Goal: Information Seeking & Learning: Learn about a topic

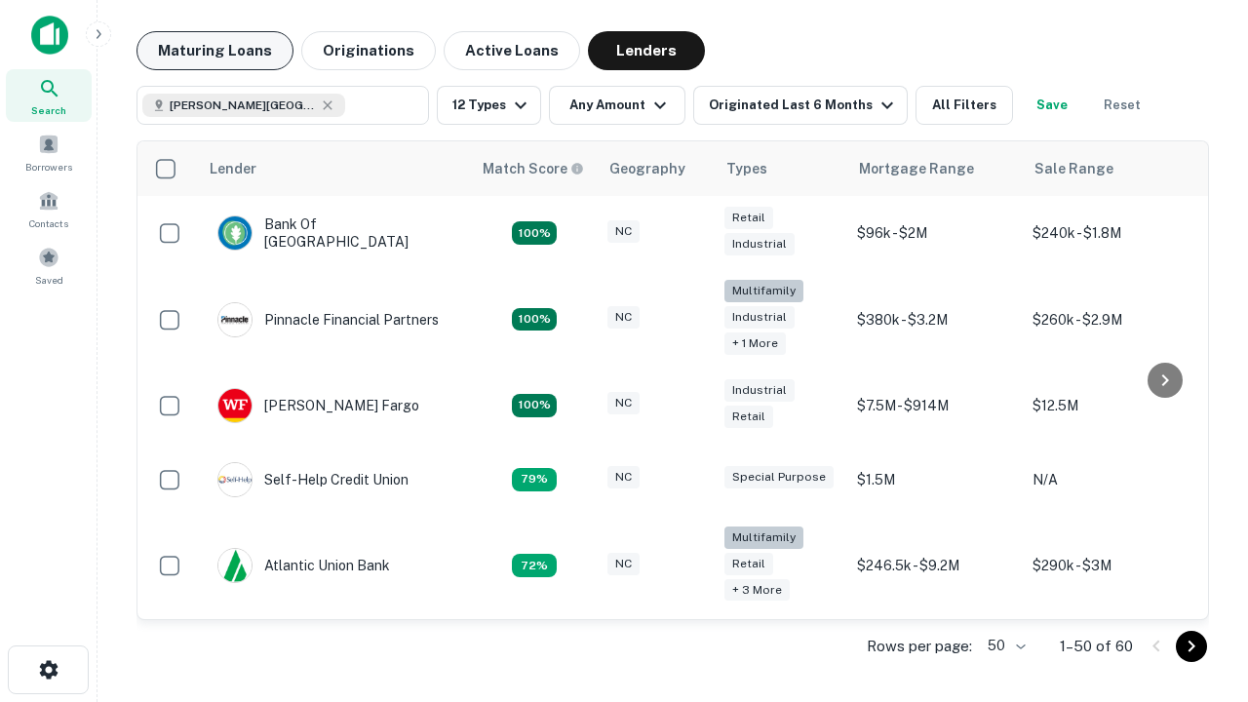
click at [214, 51] on button "Maturing Loans" at bounding box center [214, 50] width 157 height 39
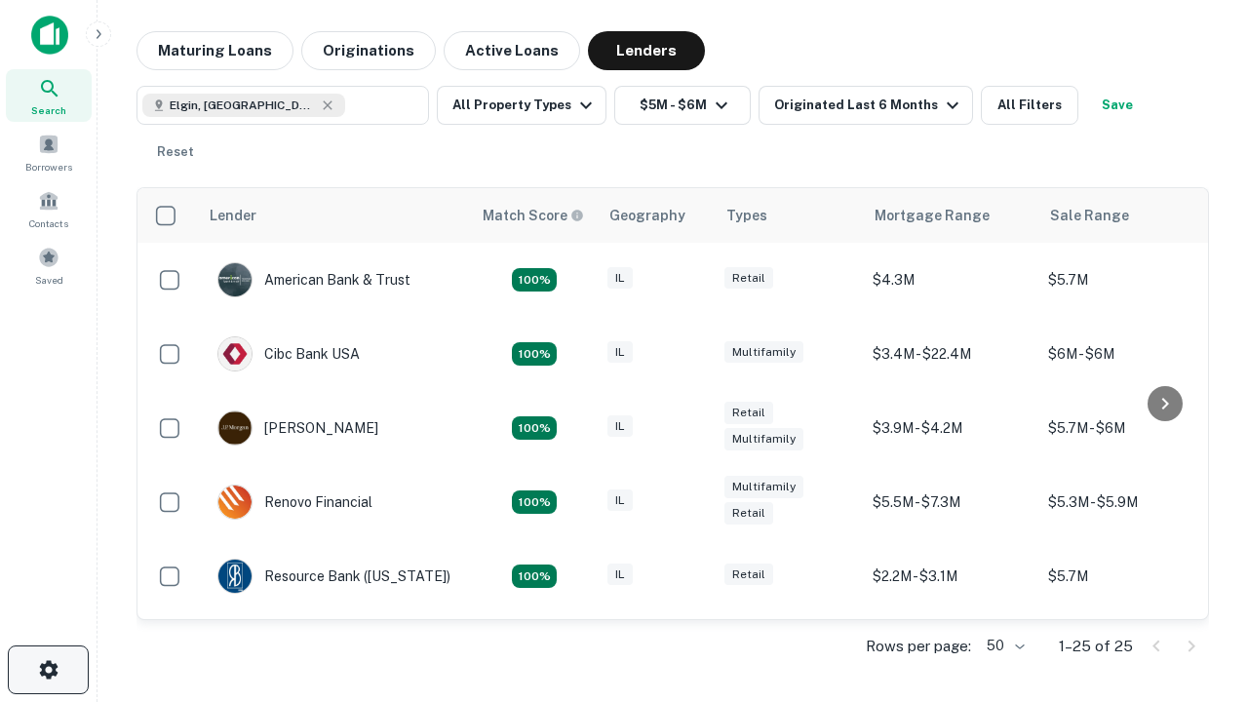
click at [48, 670] on icon "button" at bounding box center [48, 669] width 23 height 23
